Goal: Task Accomplishment & Management: Manage account settings

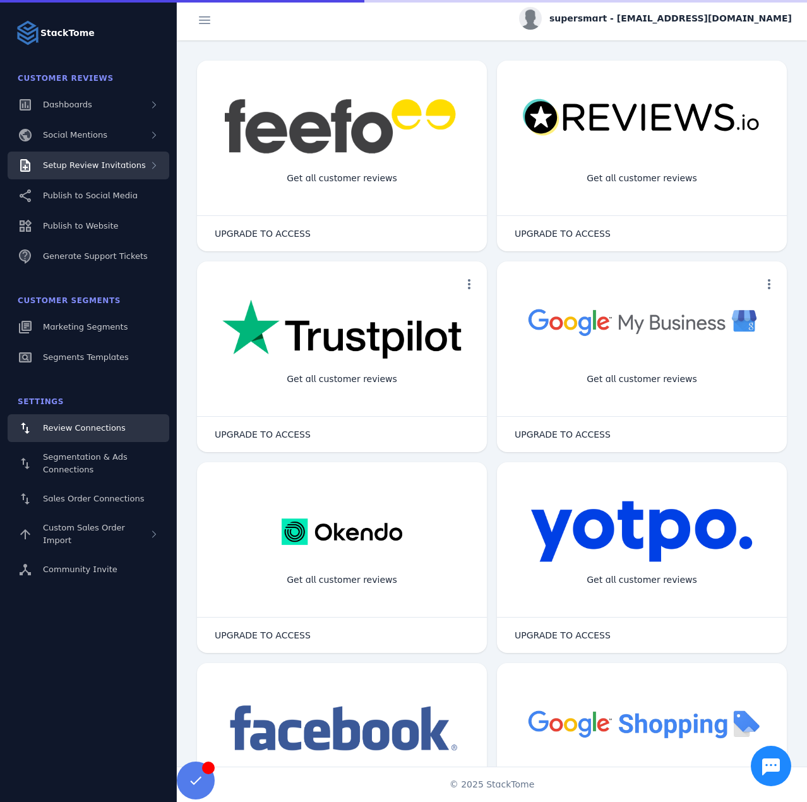
click at [102, 164] on span "Setup Review Invitations" at bounding box center [94, 164] width 103 height 9
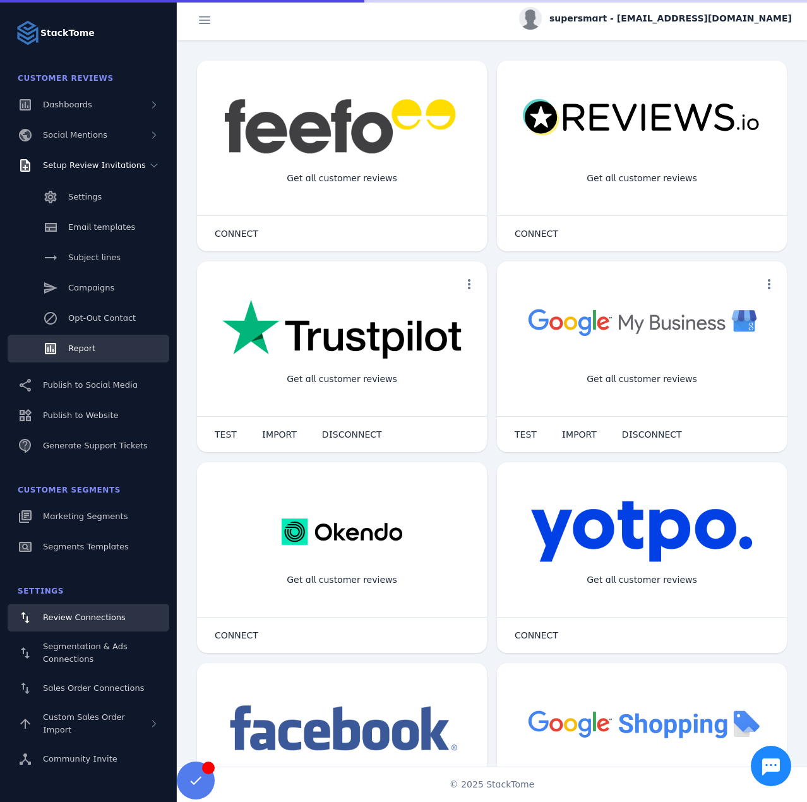
click at [89, 335] on link "Report" at bounding box center [89, 349] width 162 height 28
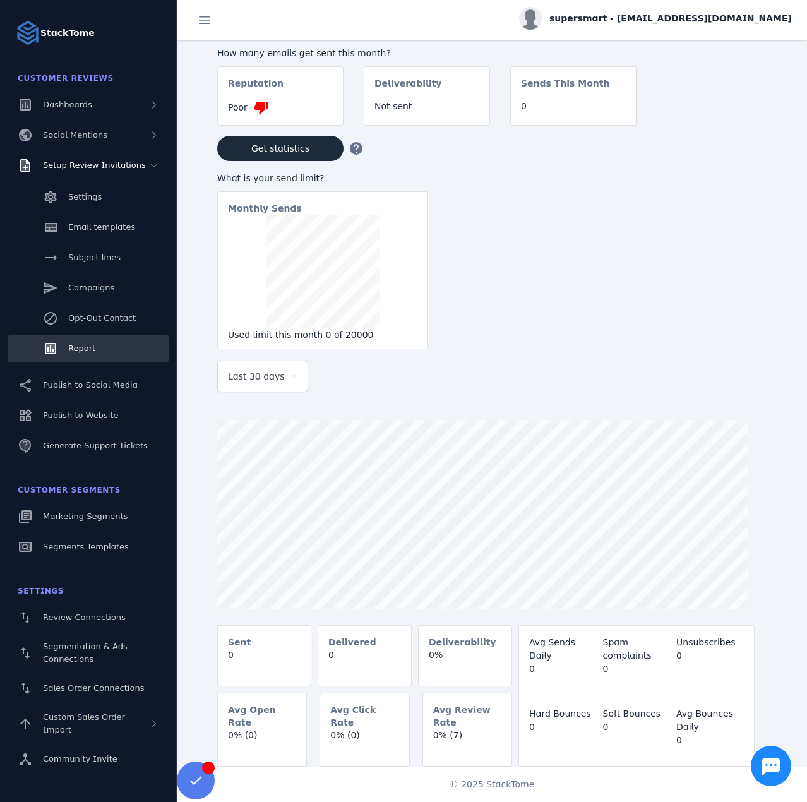
click at [275, 381] on span "Last 30 days" at bounding box center [256, 376] width 57 height 15
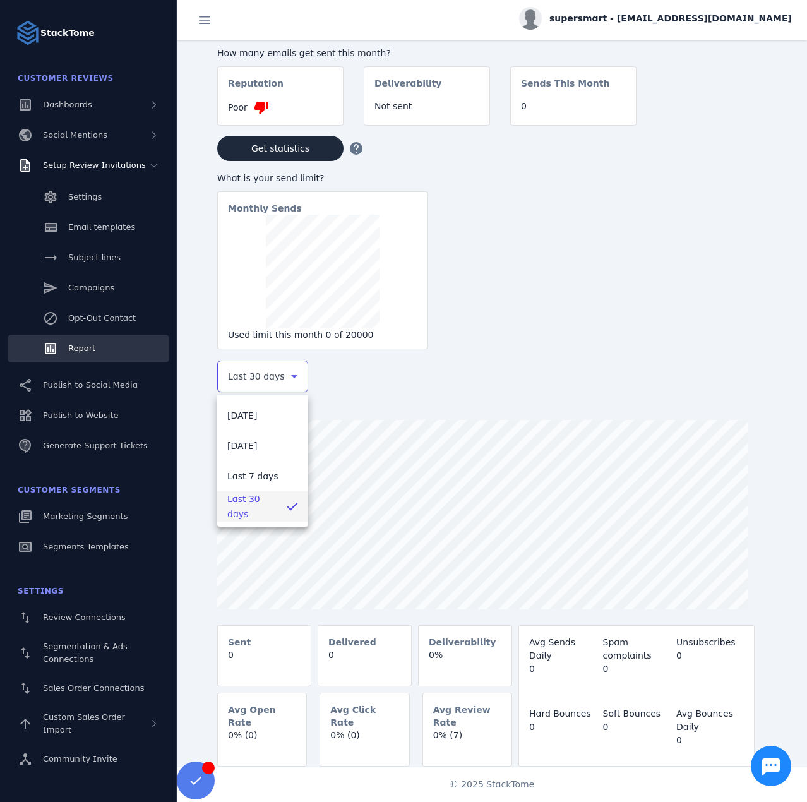
click at [669, 27] on div at bounding box center [403, 401] width 807 height 802
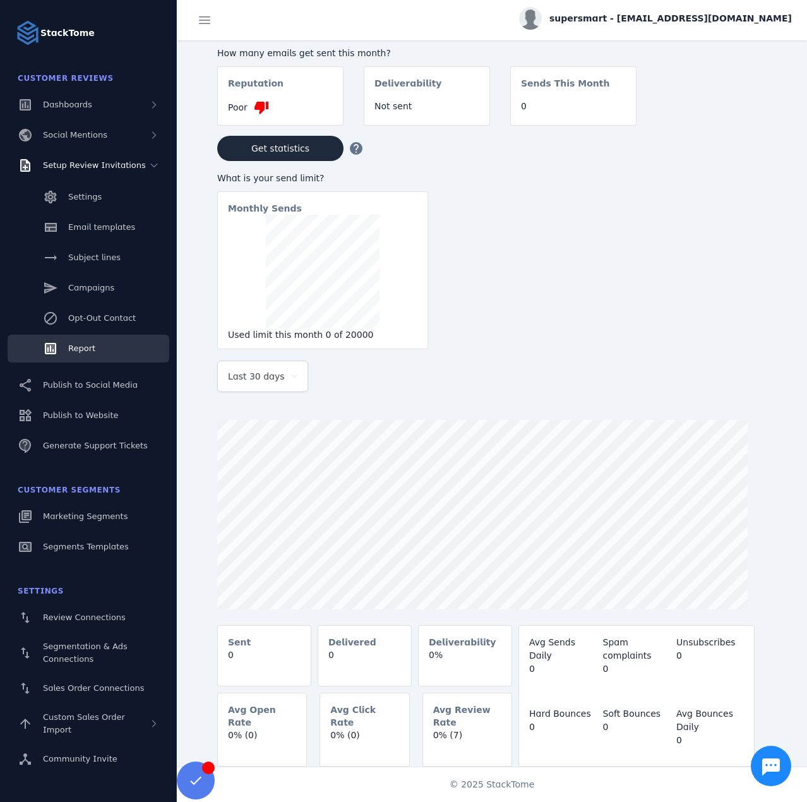
click at [681, 15] on span "supersmart - [EMAIL_ADDRESS][DOMAIN_NAME]" at bounding box center [670, 18] width 242 height 13
click at [741, 131] on button "Sign out" at bounding box center [746, 122] width 91 height 30
